Goal: Transaction & Acquisition: Purchase product/service

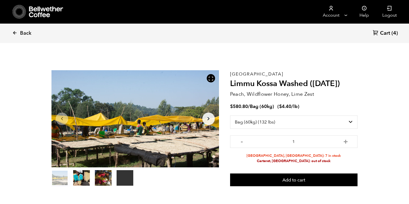
select select "bag-3"
click at [16, 32] on icon at bounding box center [14, 32] width 5 height 5
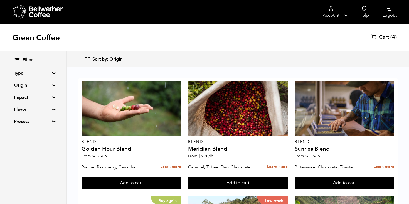
click at [386, 34] on span "Cart" at bounding box center [384, 37] width 10 height 7
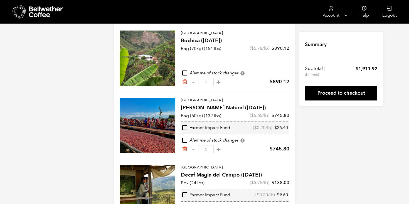
scroll to position [33, 0]
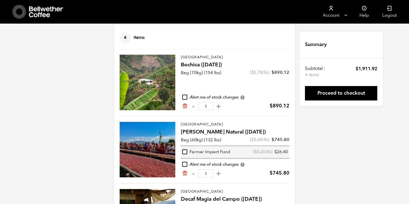
click at [205, 107] on input "1" at bounding box center [206, 106] width 16 height 8
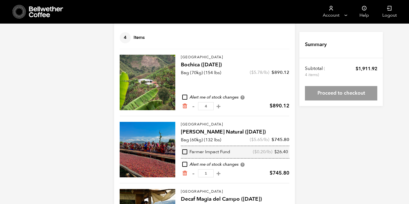
type input "4"
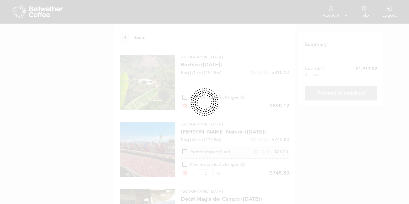
click at [319, 112] on div "Your Cart 4 Items Update cart 4 Items Colombia Bochica (JUN 25) Bag (70kg) (154…" at bounding box center [204, 125] width 409 height 252
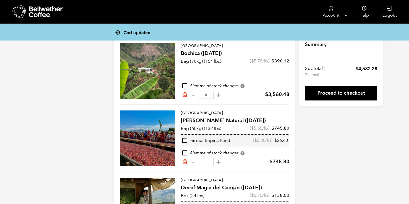
scroll to position [0, 0]
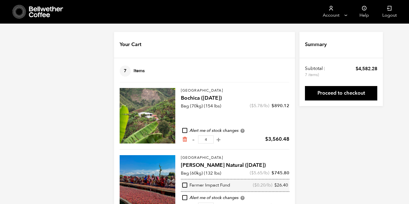
click at [53, 12] on icon at bounding box center [46, 11] width 35 height 11
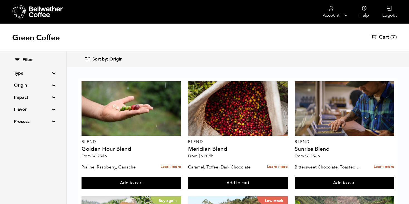
scroll to position [579, 0]
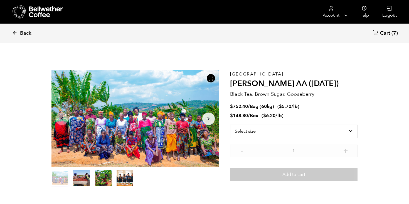
scroll to position [242, 296]
click at [330, 134] on select "Select size Bag (60kg) (132 lbs) Box (24 lbs)" at bounding box center [293, 131] width 127 height 13
select select "bag-3"
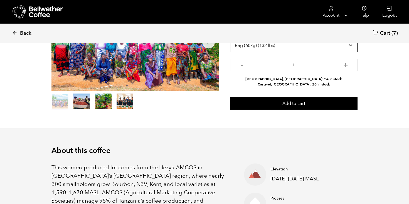
scroll to position [0, 0]
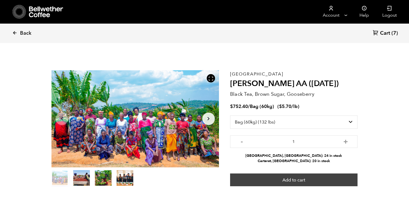
click at [295, 180] on button "Add to cart" at bounding box center [293, 180] width 127 height 13
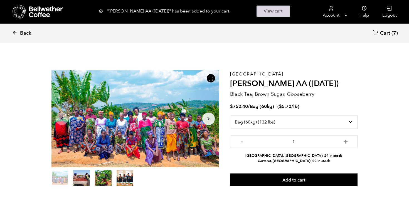
click at [269, 8] on link "View cart" at bounding box center [272, 11] width 33 height 11
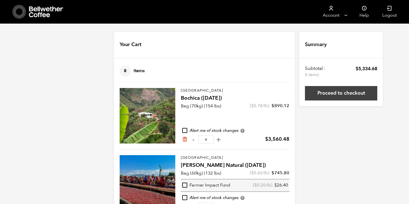
click at [328, 91] on link "Proceed to checkout" at bounding box center [341, 93] width 72 height 14
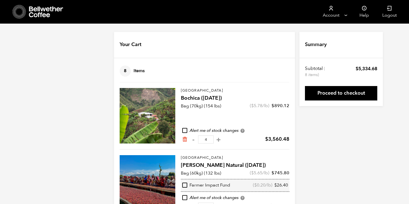
click at [206, 140] on input "4" at bounding box center [206, 140] width 16 height 8
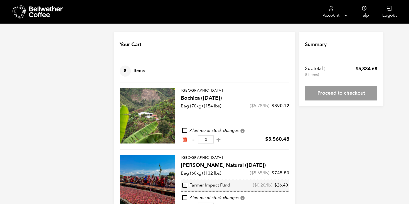
type input "2"
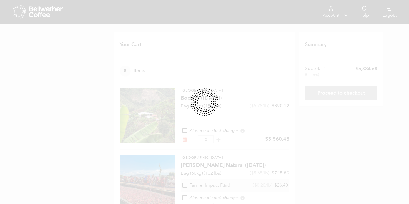
click at [104, 111] on div "Your Cart 8 Items Update cart 8 Items Colombia Bochica ([DATE]) Bag (70kg) (154…" at bounding box center [204, 191] width 409 height 319
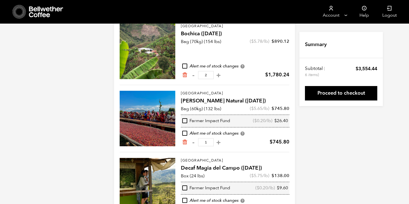
scroll to position [42, 0]
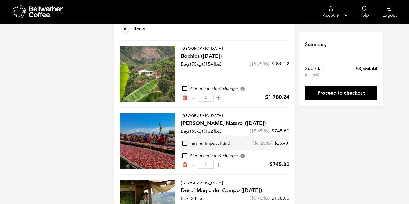
click at [205, 99] on input "2" at bounding box center [206, 98] width 16 height 8
click at [215, 98] on button "+" at bounding box center [218, 98] width 7 height 6
type input "3"
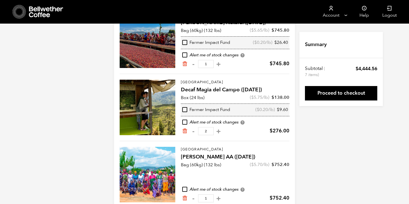
scroll to position [145, 0]
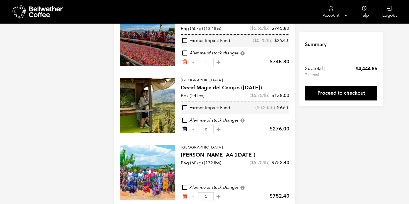
click at [183, 129] on icon "Remove from cart" at bounding box center [185, 129] width 6 height 6
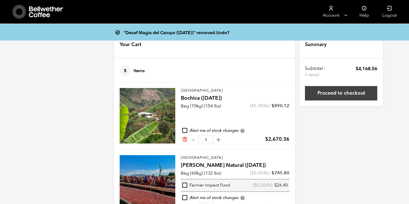
click at [356, 97] on link "Proceed to checkout" at bounding box center [341, 93] width 72 height 14
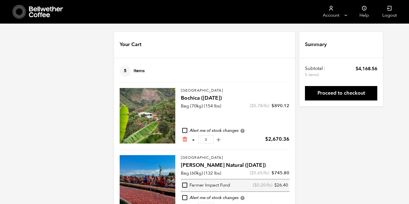
click at [194, 141] on button "-" at bounding box center [193, 140] width 7 height 6
type input "2"
click at [45, 16] on icon at bounding box center [46, 11] width 35 height 11
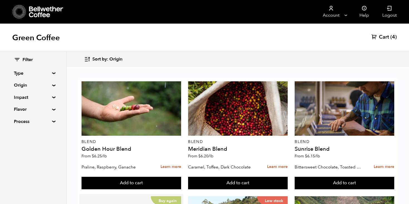
scroll to position [208, 0]
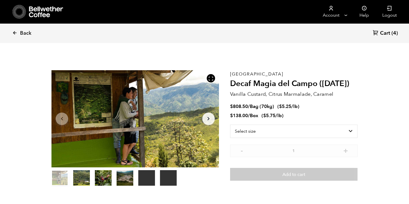
scroll to position [242, 296]
click at [281, 128] on select "Select size Bag (70kg) (154 lbs) Box (24 lbs)" at bounding box center [293, 131] width 127 height 13
select select "box"
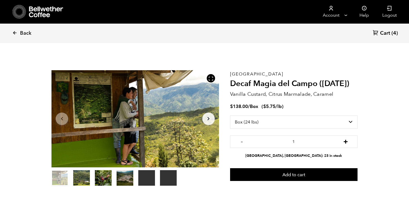
click at [346, 141] on button "+" at bounding box center [345, 141] width 7 height 6
type input "2"
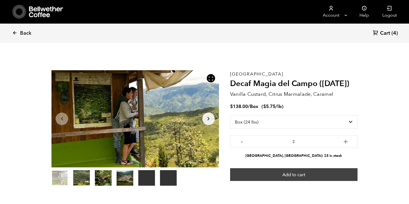
click at [332, 178] on button "Add to cart" at bounding box center [293, 174] width 127 height 13
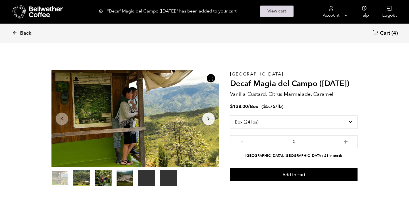
click at [288, 10] on link "View cart" at bounding box center [276, 11] width 33 height 11
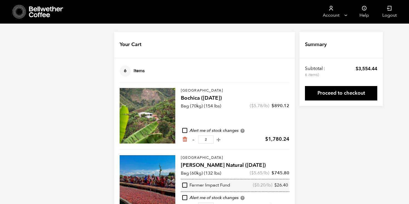
click at [52, 7] on icon at bounding box center [46, 11] width 35 height 11
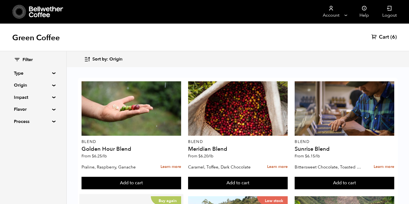
scroll to position [95, 0]
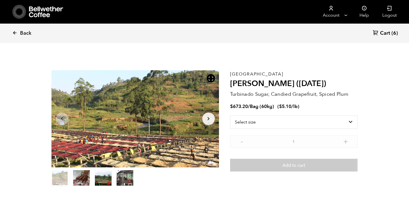
scroll to position [242, 296]
click at [278, 124] on select "Select size Bag (60kg) (132 lbs)" at bounding box center [293, 122] width 127 height 13
select select "bag-3"
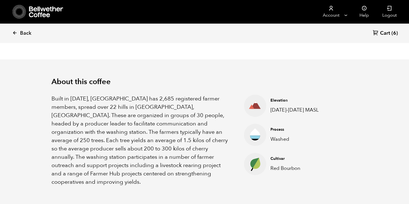
scroll to position [0, 0]
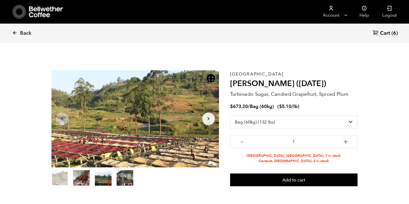
click at [201, 115] on div at bounding box center [134, 118] width 167 height 97
click at [209, 118] on icon "Arrow Right" at bounding box center [208, 119] width 7 height 7
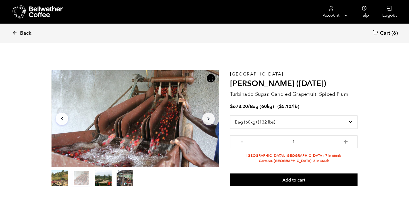
click at [209, 118] on icon "Arrow Right" at bounding box center [208, 119] width 7 height 7
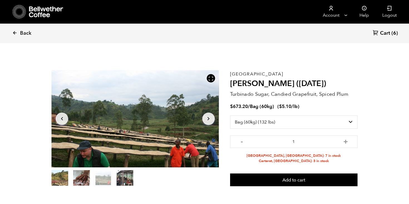
click at [209, 118] on icon "Arrow Right" at bounding box center [208, 119] width 7 height 7
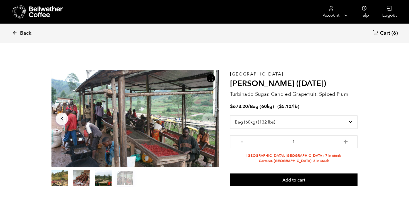
click at [209, 118] on icon "Arrow Right" at bounding box center [208, 119] width 7 height 7
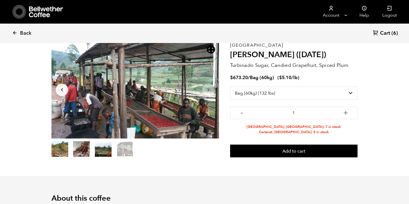
scroll to position [28, 0]
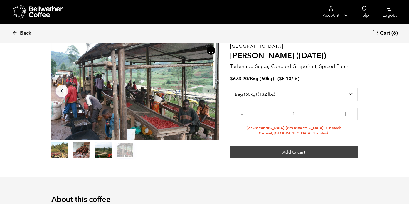
click at [292, 153] on button "Add to cart" at bounding box center [293, 152] width 127 height 13
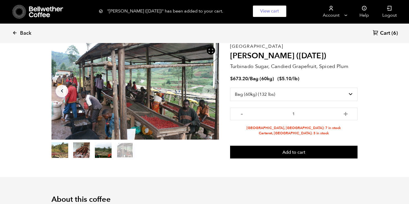
click at [384, 35] on span "Cart" at bounding box center [385, 33] width 10 height 7
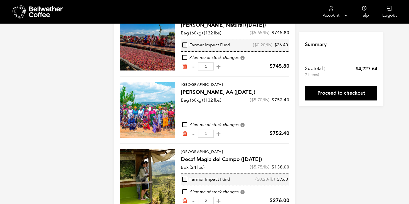
scroll to position [165, 0]
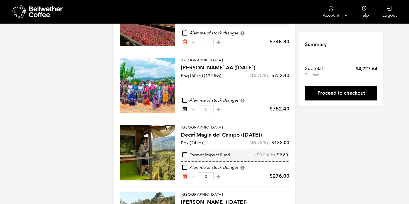
click at [187, 109] on icon "Remove from cart" at bounding box center [185, 109] width 6 height 6
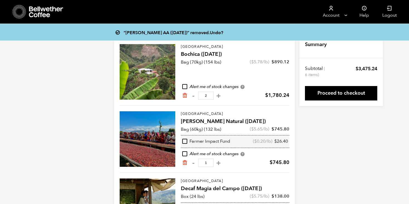
scroll to position [38, 0]
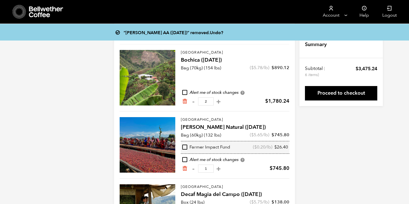
click at [206, 103] on input "2" at bounding box center [206, 102] width 16 height 8
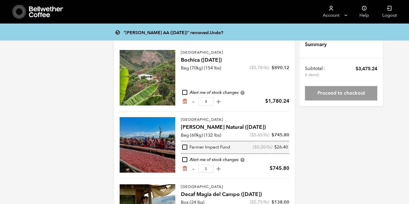
type input "3"
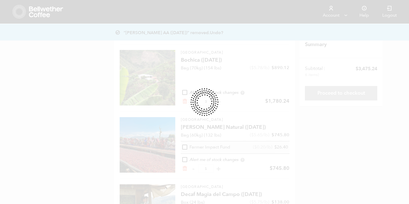
click at [112, 116] on div "“Usawa Kahawa AA (FEB 25)” removed. Undo? Your Cart 6 Items Update cart 6 Items…" at bounding box center [204, 153] width 409 height 319
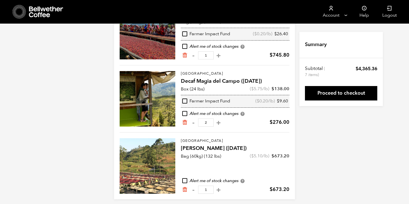
scroll to position [155, 0]
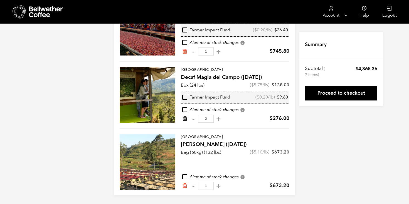
click at [185, 118] on icon "Remove from cart" at bounding box center [185, 119] width 6 height 6
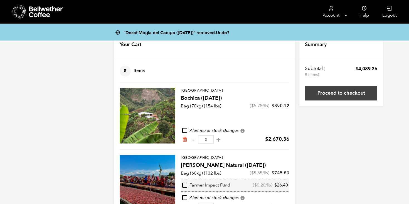
click at [353, 98] on link "Proceed to checkout" at bounding box center [341, 93] width 72 height 14
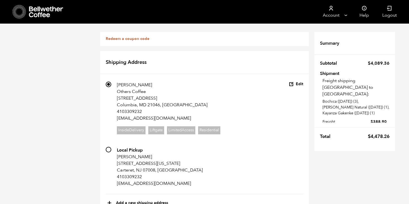
scroll to position [342, 0]
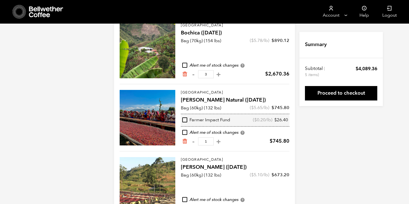
scroll to position [88, 0]
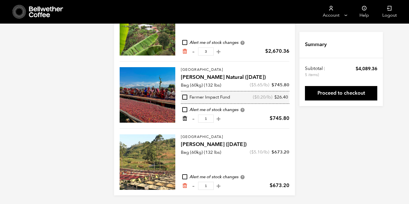
click at [187, 119] on icon "Remove from cart" at bounding box center [185, 119] width 6 height 6
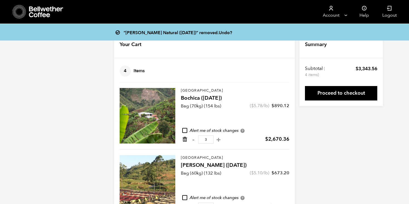
scroll to position [21, 0]
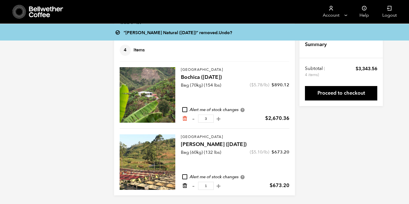
click at [185, 186] on icon "Remove from cart" at bounding box center [185, 186] width 6 height 6
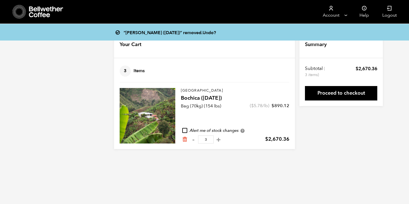
click at [206, 138] on input "3" at bounding box center [206, 140] width 16 height 8
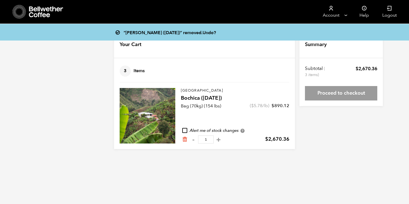
type input "1"
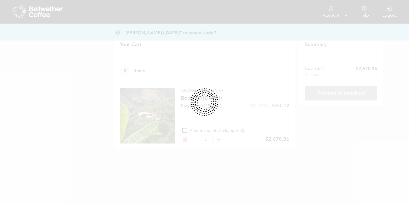
click at [316, 156] on body "Store 3 Account Manage Orders" at bounding box center [204, 79] width 409 height 158
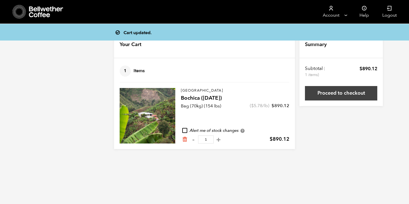
click at [343, 97] on link "Proceed to checkout" at bounding box center [341, 93] width 72 height 14
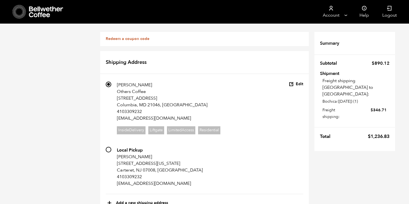
scroll to position [223, 0]
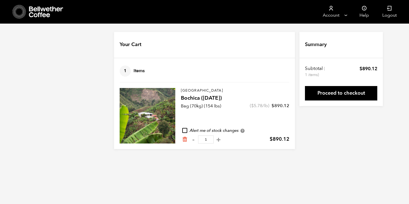
click at [207, 141] on input "1" at bounding box center [206, 140] width 16 height 8
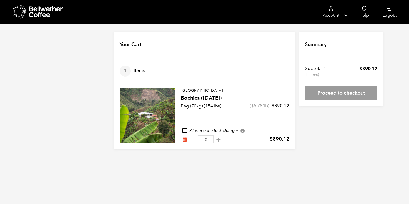
type input "3"
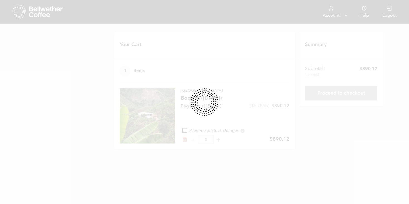
click at [301, 131] on div "Your Cart 1 Items Update cart 1 Items Colombia Bochica (JUN 25) Bag (70kg) (154…" at bounding box center [204, 90] width 409 height 117
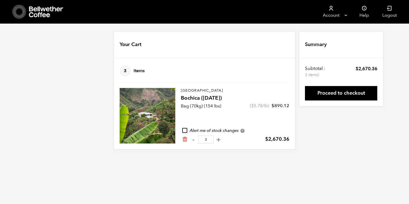
click at [101, 77] on div "Cart updated. Your Cart 3 Items Update cart 3 Items Colombia Bochica (JUN 25) $…" at bounding box center [204, 90] width 409 height 117
click at [48, 13] on icon at bounding box center [46, 11] width 35 height 11
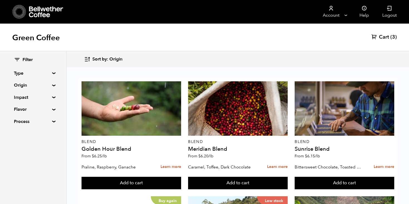
scroll to position [363, 0]
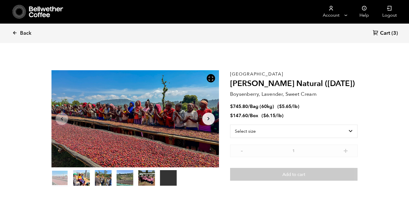
scroll to position [242, 296]
click at [339, 128] on select "Select size Bag (60kg) (132 lbs) Box (24 lbs)" at bounding box center [293, 131] width 127 height 13
select select "bag-3"
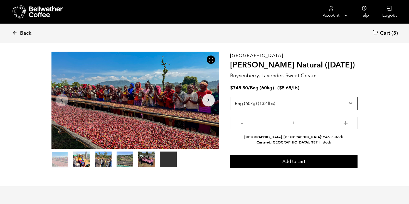
scroll to position [27, 0]
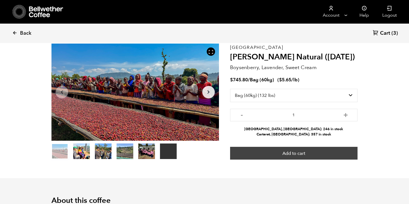
click at [338, 155] on button "Add to cart" at bounding box center [293, 153] width 127 height 13
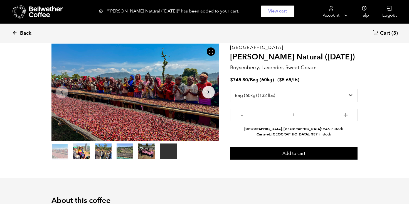
click at [15, 31] on icon at bounding box center [14, 32] width 5 height 5
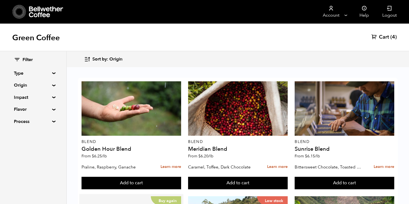
scroll to position [579, 0]
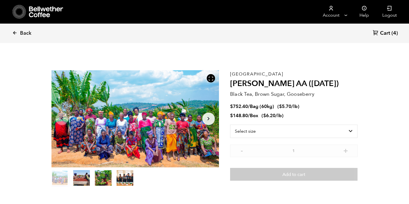
scroll to position [242, 296]
click at [347, 130] on select "Select size Bag (60kg) (132 lbs) Box (24 lbs)" at bounding box center [293, 131] width 127 height 13
select select "bag-3"
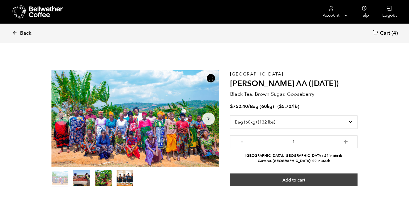
click at [342, 178] on button "Add to cart" at bounding box center [293, 180] width 127 height 13
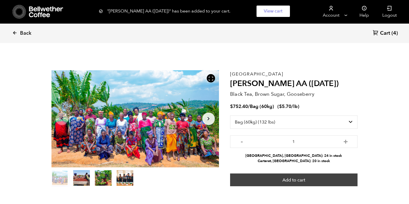
click at [283, 183] on button "Add to cart" at bounding box center [293, 180] width 127 height 13
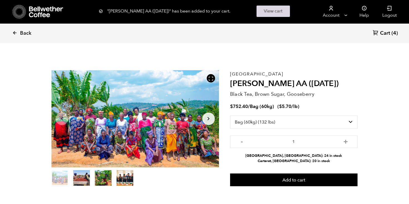
click at [268, 16] on link "View cart" at bounding box center [272, 11] width 33 height 11
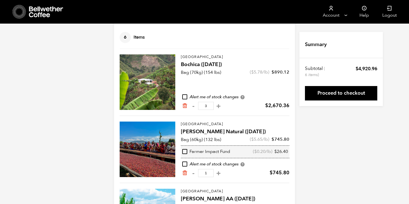
scroll to position [88, 0]
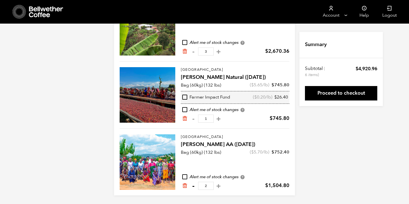
click at [192, 186] on button "-" at bounding box center [193, 186] width 7 height 6
type input "1"
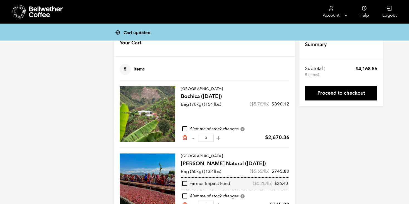
scroll to position [1, 0]
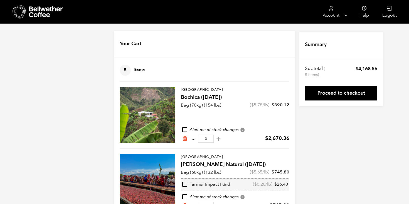
click at [193, 140] on button "-" at bounding box center [193, 139] width 7 height 6
type input "2"
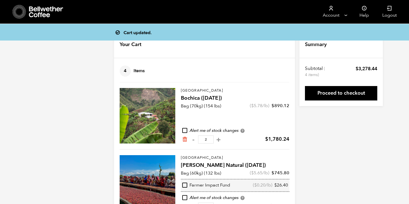
scroll to position [0, 0]
